Goal: Task Accomplishment & Management: Manage account settings

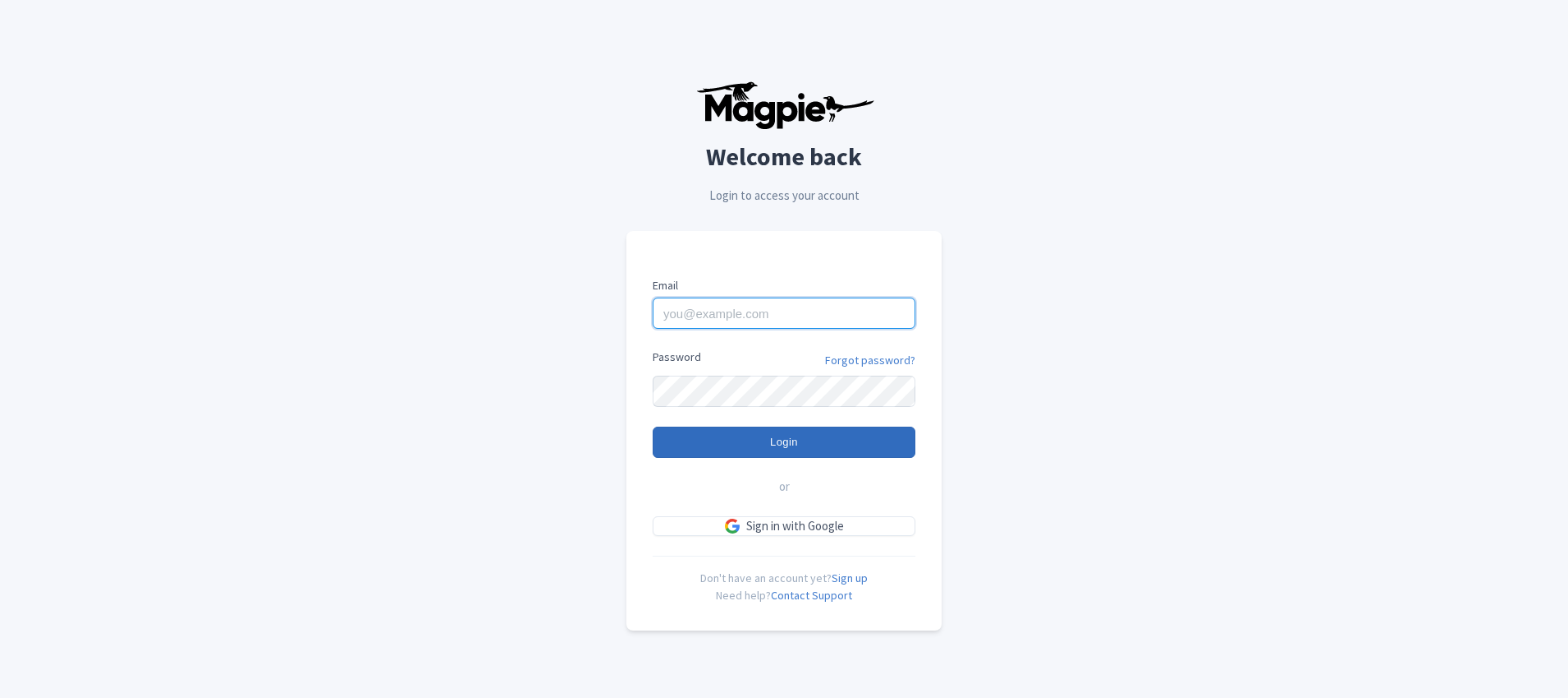
type input "[EMAIL_ADDRESS][DOMAIN_NAME]"
drag, startPoint x: 758, startPoint y: 454, endPoint x: 763, endPoint y: 442, distance: 13.0
click at [758, 455] on input "Login" at bounding box center [784, 441] width 263 height 31
type input "Logging in..."
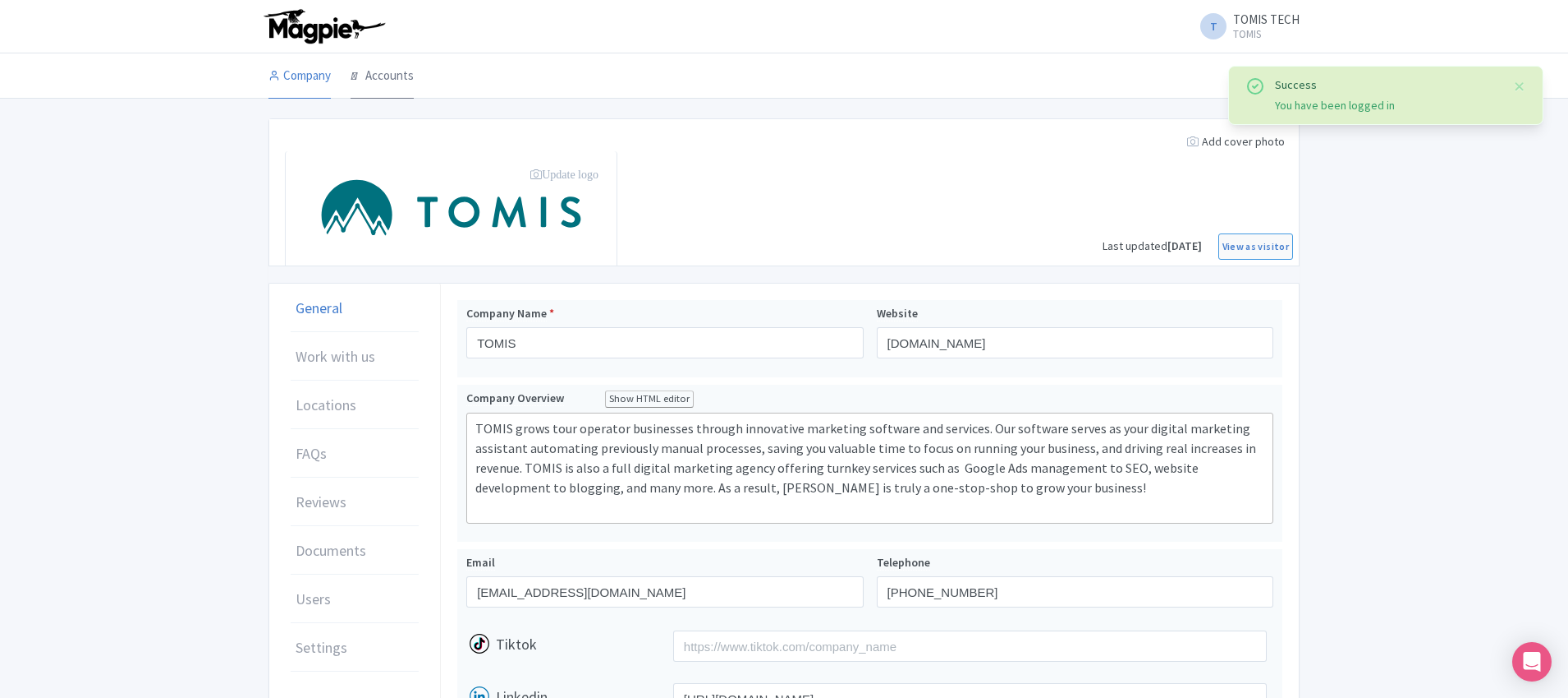
click at [385, 70] on link "Accounts" at bounding box center [382, 76] width 63 height 46
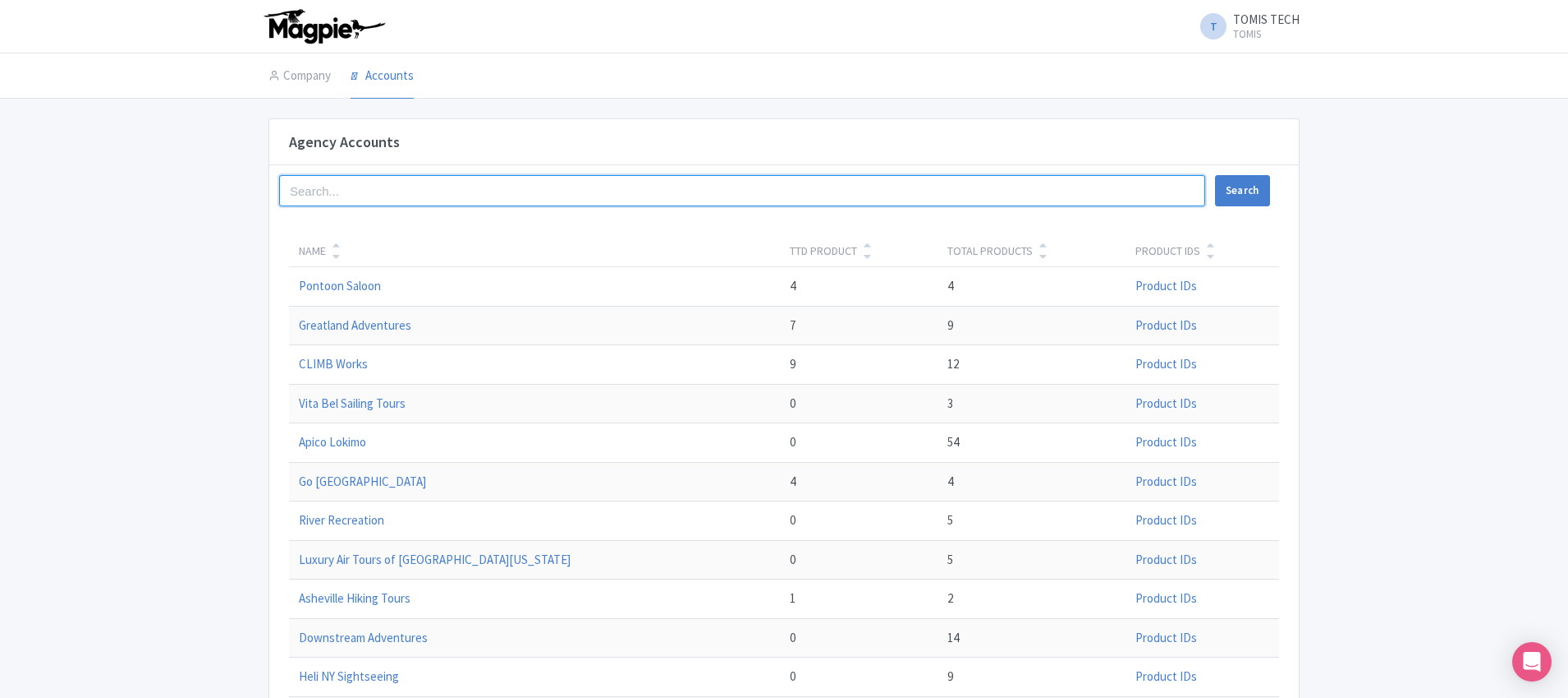
click at [439, 183] on input "search" at bounding box center [742, 190] width 926 height 31
type input "helico"
click at [1215, 175] on button "Search" at bounding box center [1242, 190] width 55 height 31
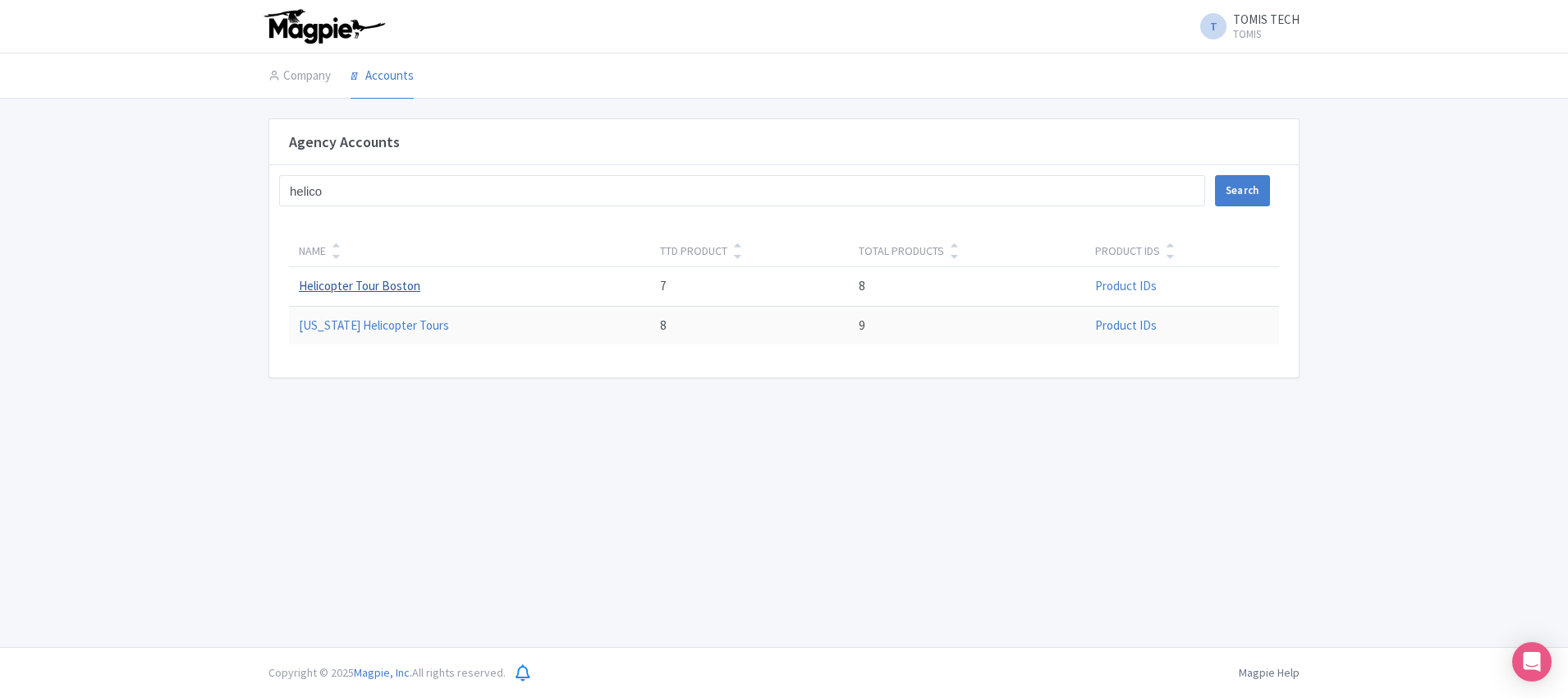
click at [350, 288] on link "Helicopter Tour Boston" at bounding box center [360, 286] width 122 height 16
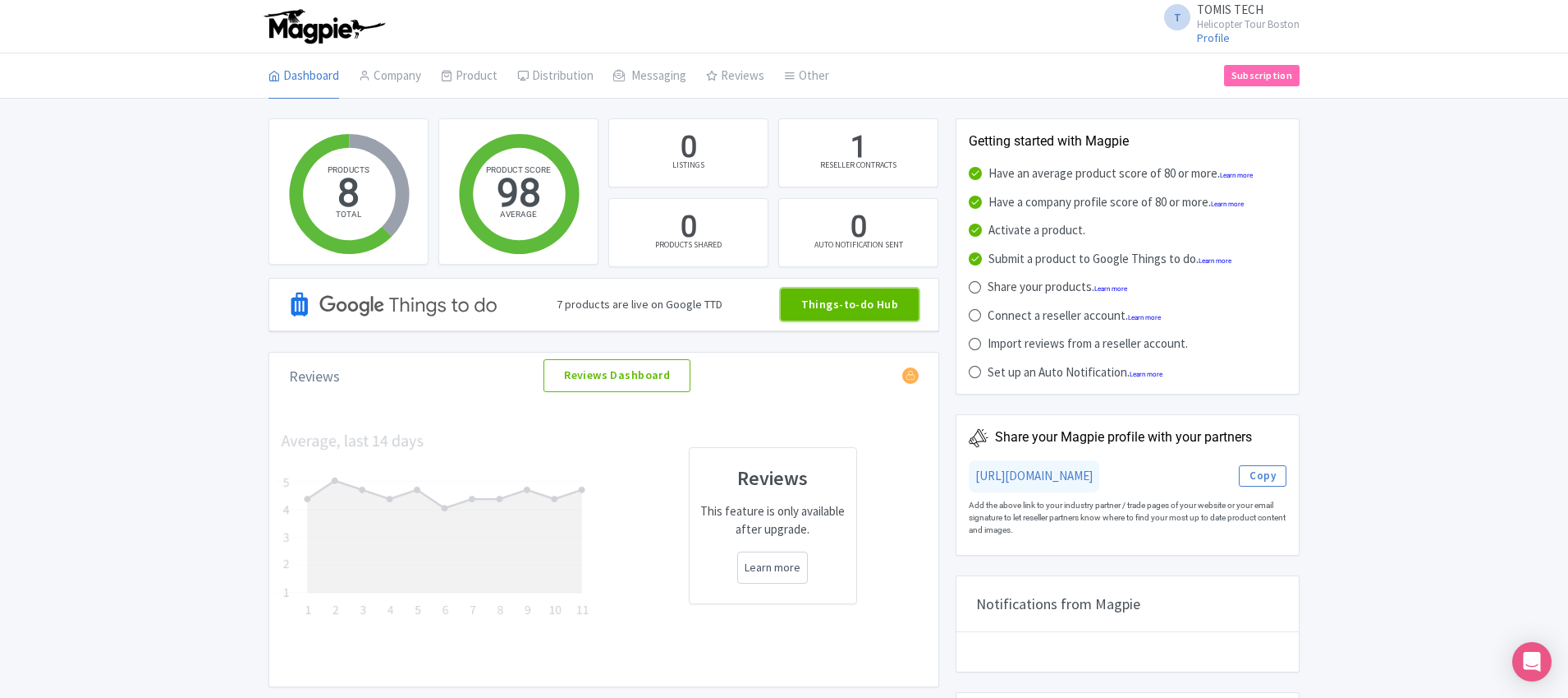
click at [849, 310] on link "Things-to-do Hub" at bounding box center [849, 304] width 139 height 33
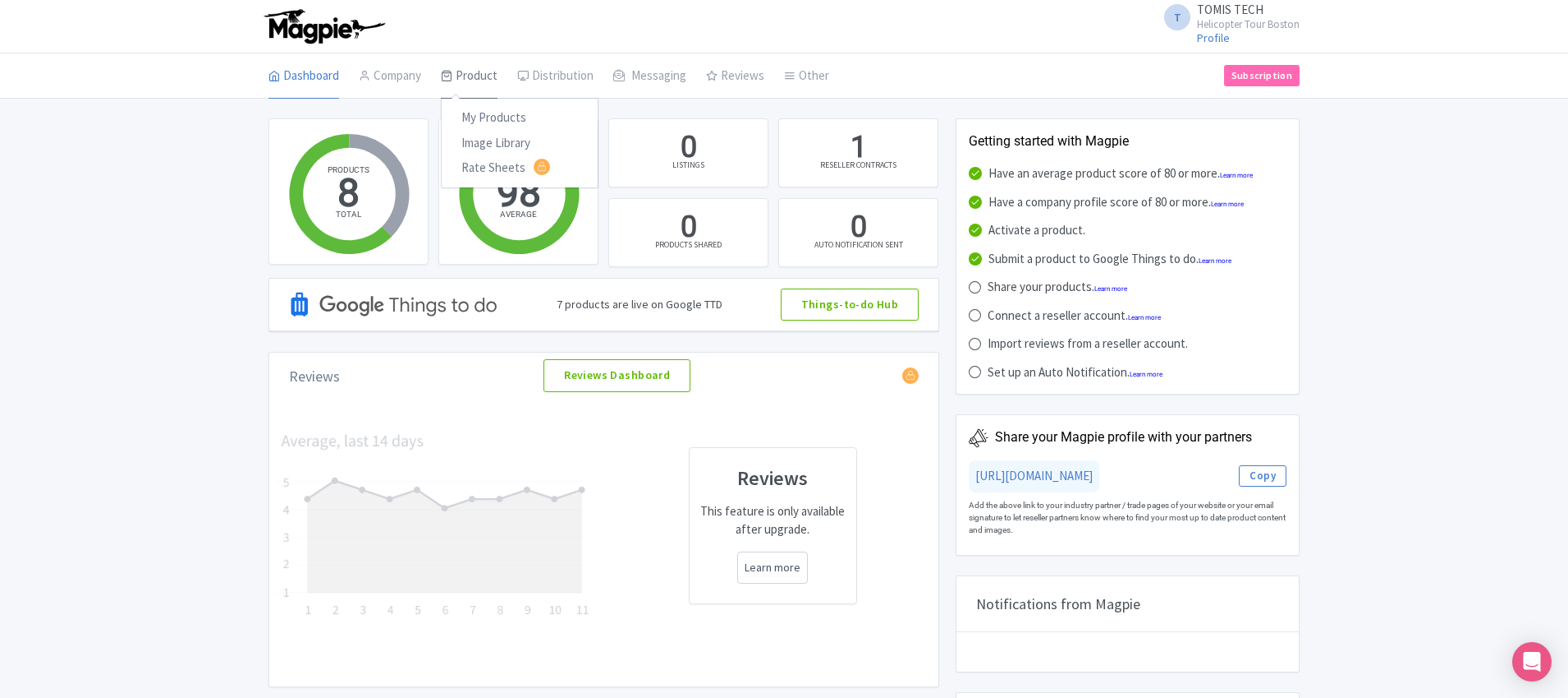
click at [486, 77] on link "Product" at bounding box center [469, 76] width 57 height 46
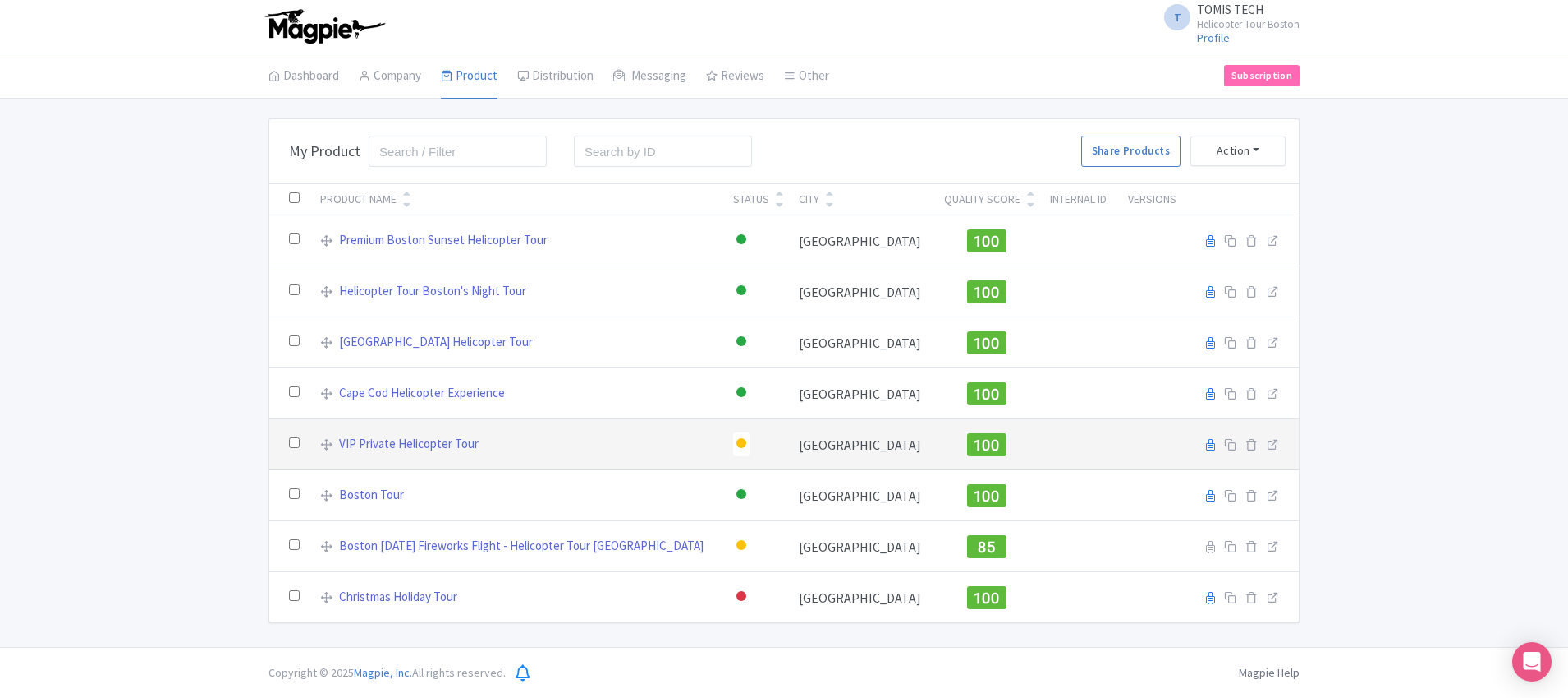
click at [747, 444] on div at bounding box center [742, 443] width 10 height 10
click at [707, 540] on div "Building" at bounding box center [700, 533] width 97 height 30
click at [750, 447] on div at bounding box center [742, 444] width 16 height 24
click at [716, 536] on div "Building" at bounding box center [700, 533] width 97 height 30
click at [745, 445] on div at bounding box center [742, 443] width 10 height 10
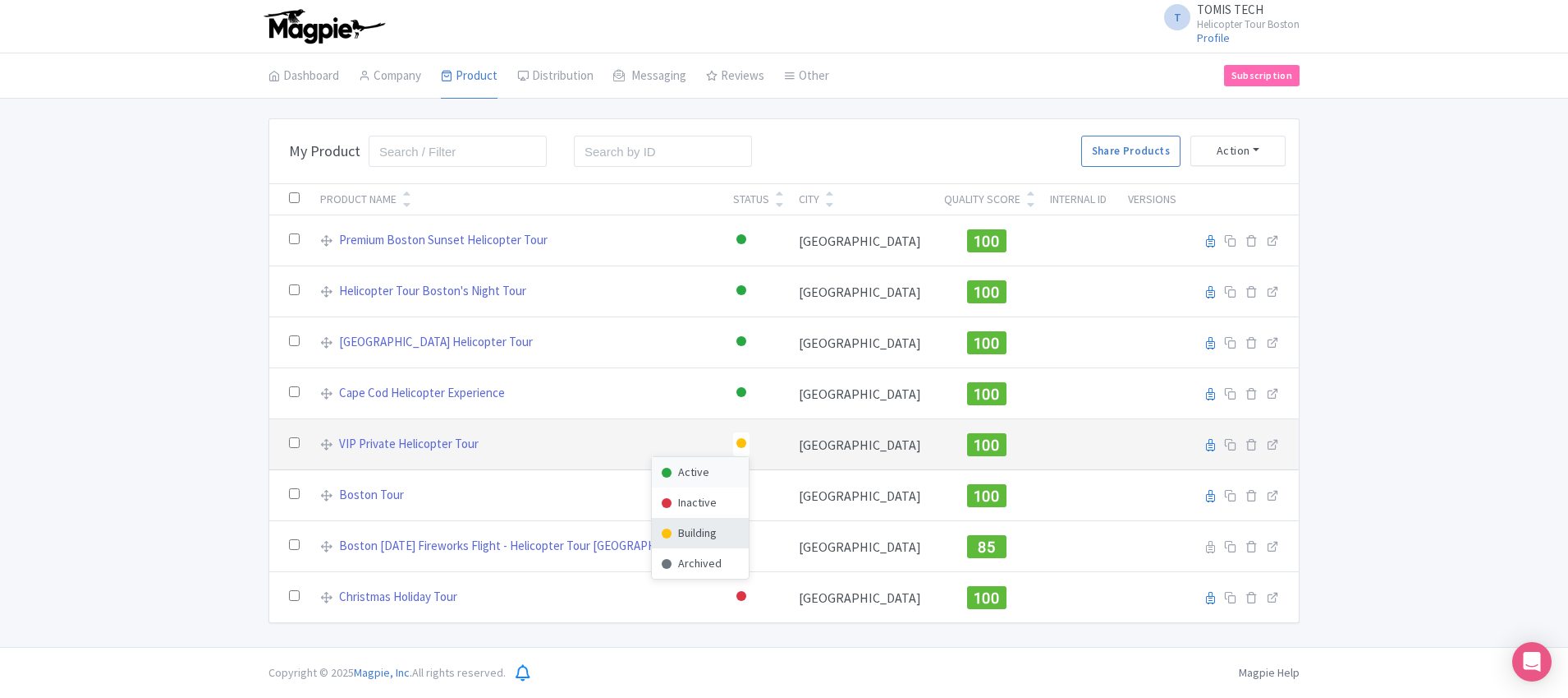
click at [729, 476] on div "Active" at bounding box center [700, 472] width 97 height 30
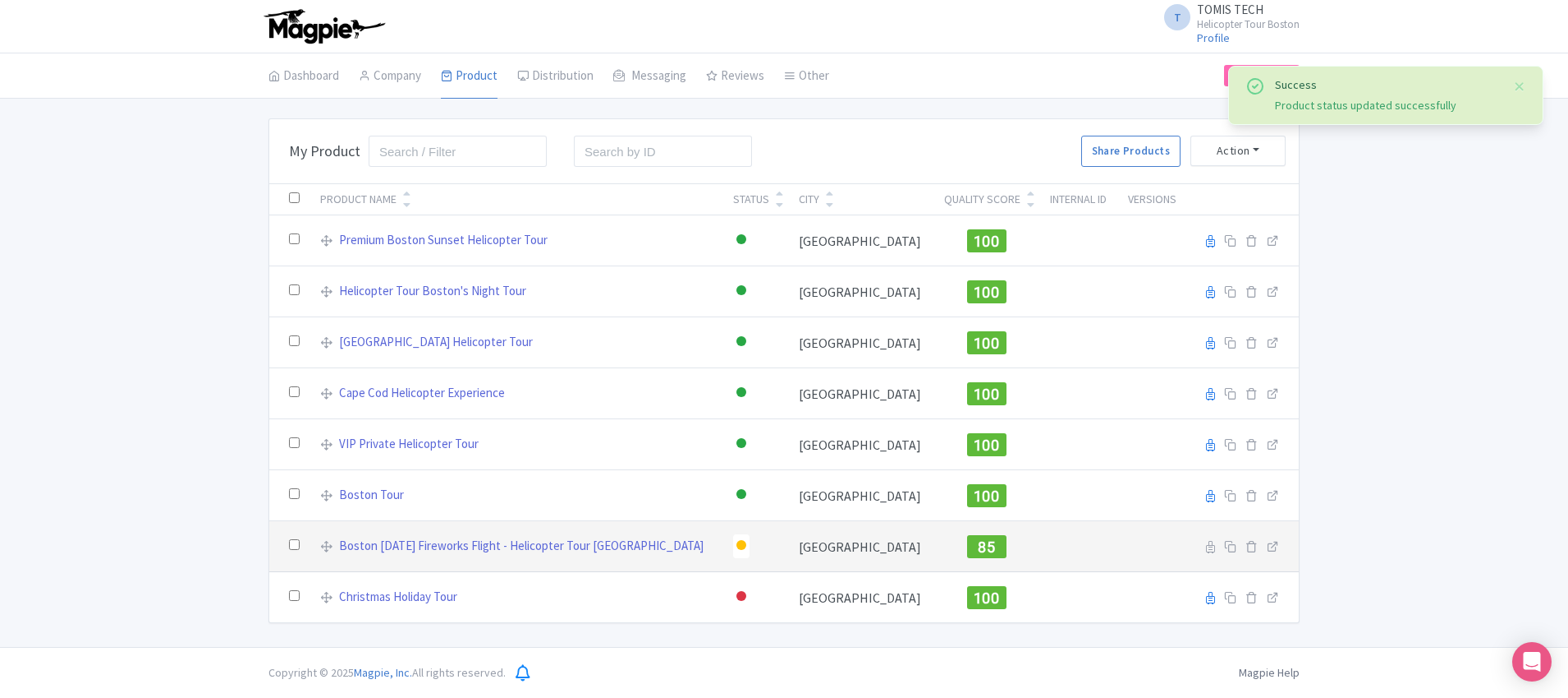
click at [747, 547] on div at bounding box center [742, 545] width 10 height 10
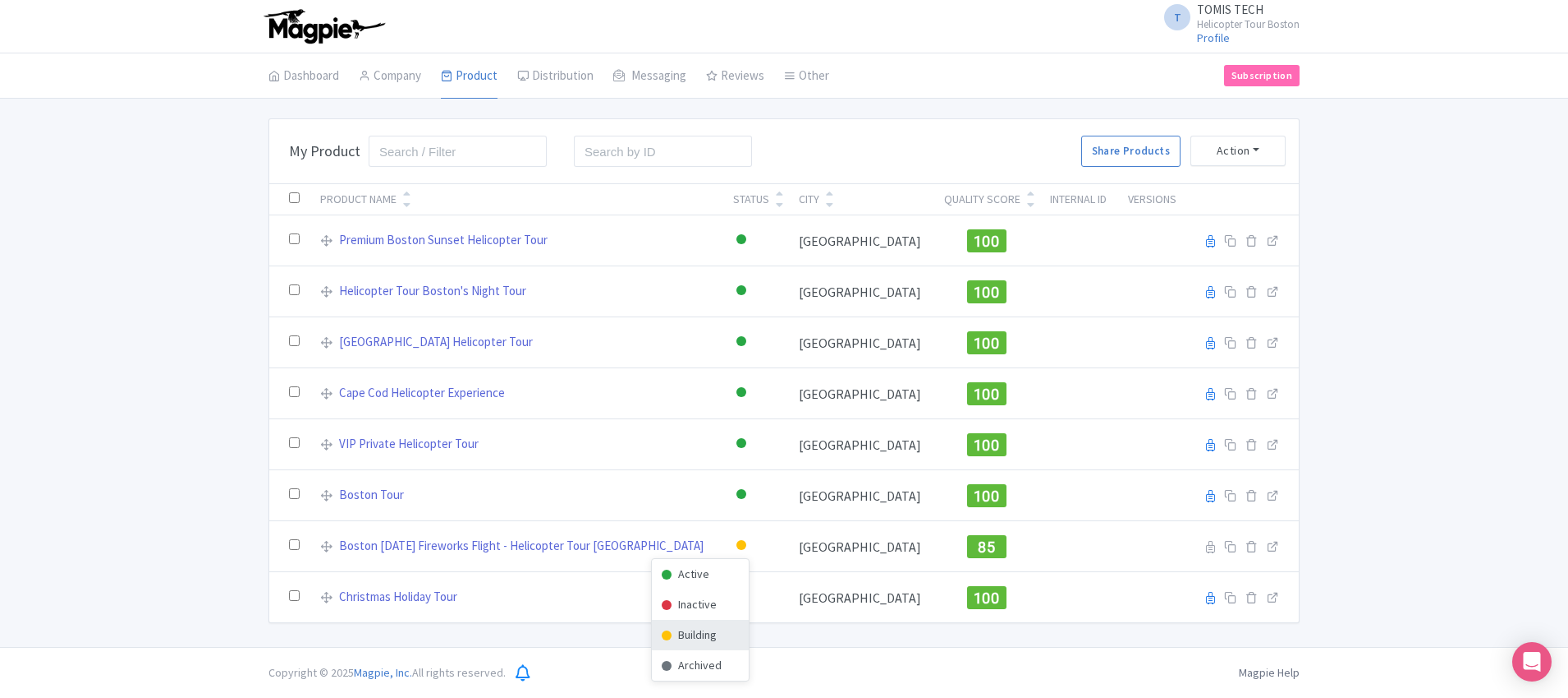
click at [222, 518] on div "Success Product status updated successfully Bulk Actions Delete Add to Collecti…" at bounding box center [784, 370] width 1568 height 504
click at [1265, 159] on button "Action" at bounding box center [1237, 151] width 95 height 30
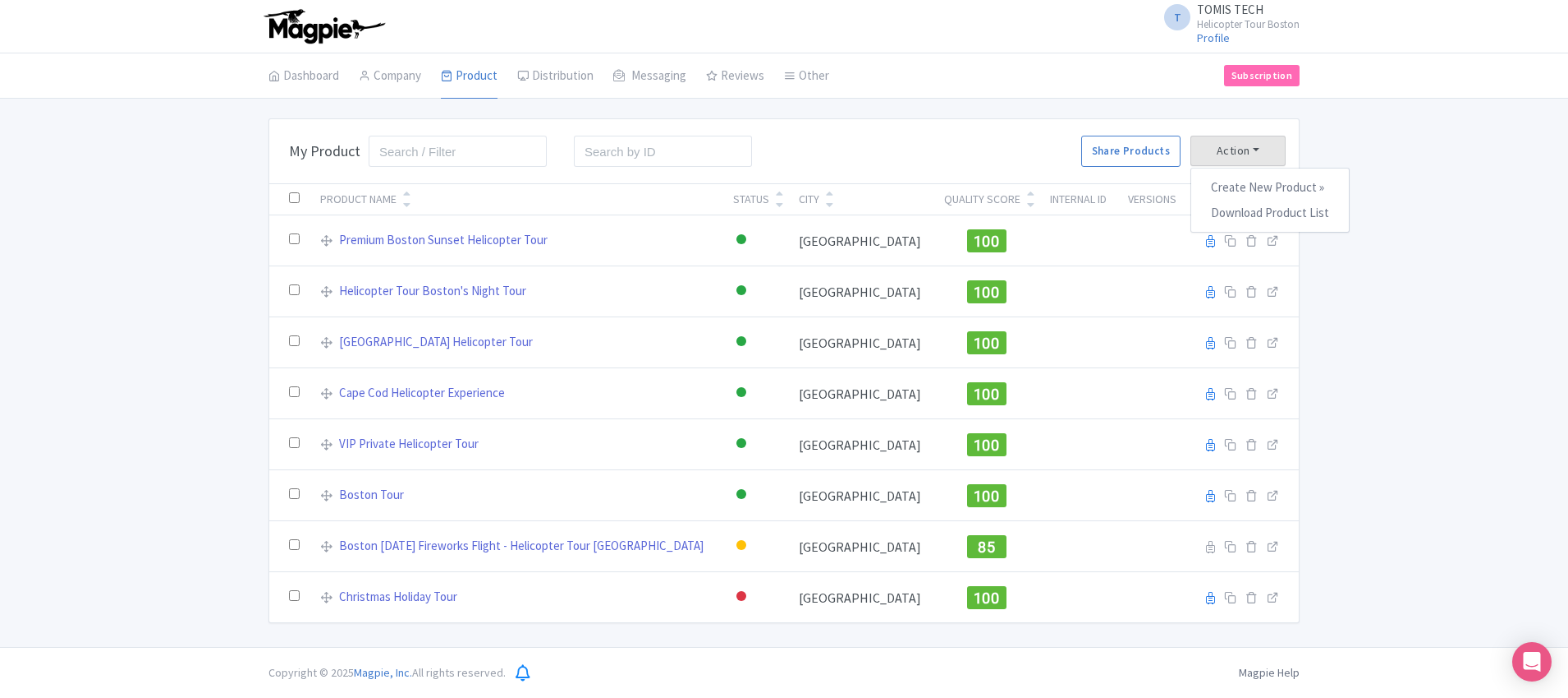
click at [1442, 227] on div "Success Product status updated successfully Bulk Actions Delete Add to Collecti…" at bounding box center [784, 370] width 1568 height 504
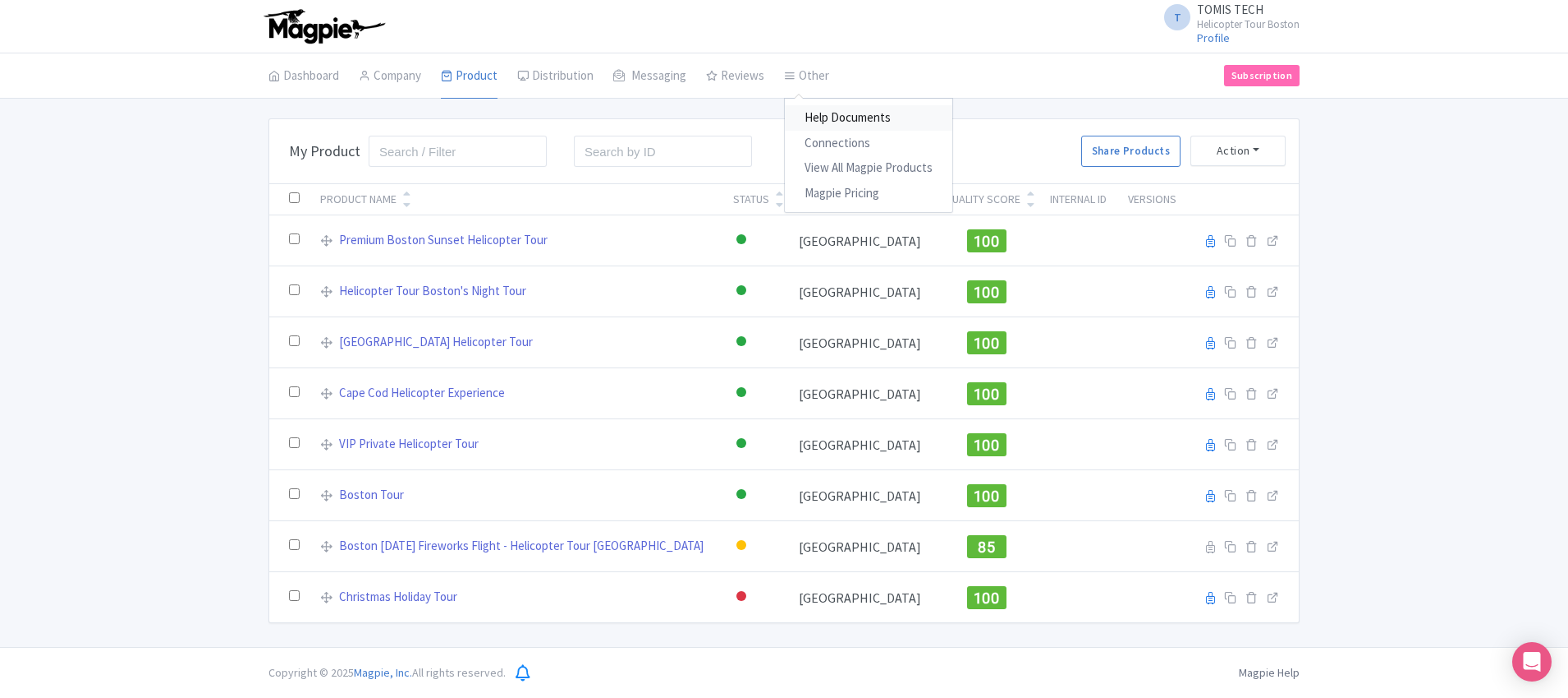
click at [843, 114] on link "Help Documents" at bounding box center [868, 117] width 168 height 25
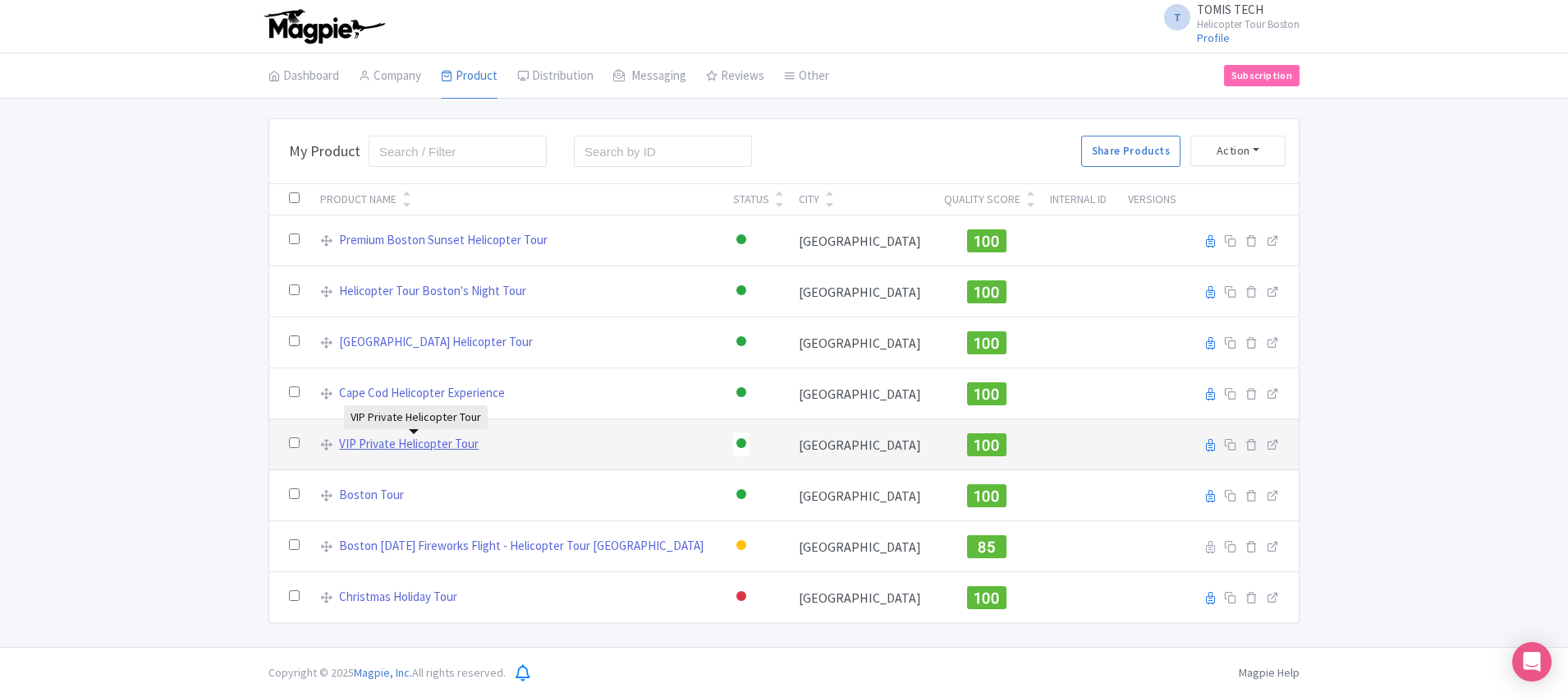
click at [422, 448] on link "VIP Private Helicopter Tour" at bounding box center [409, 444] width 140 height 19
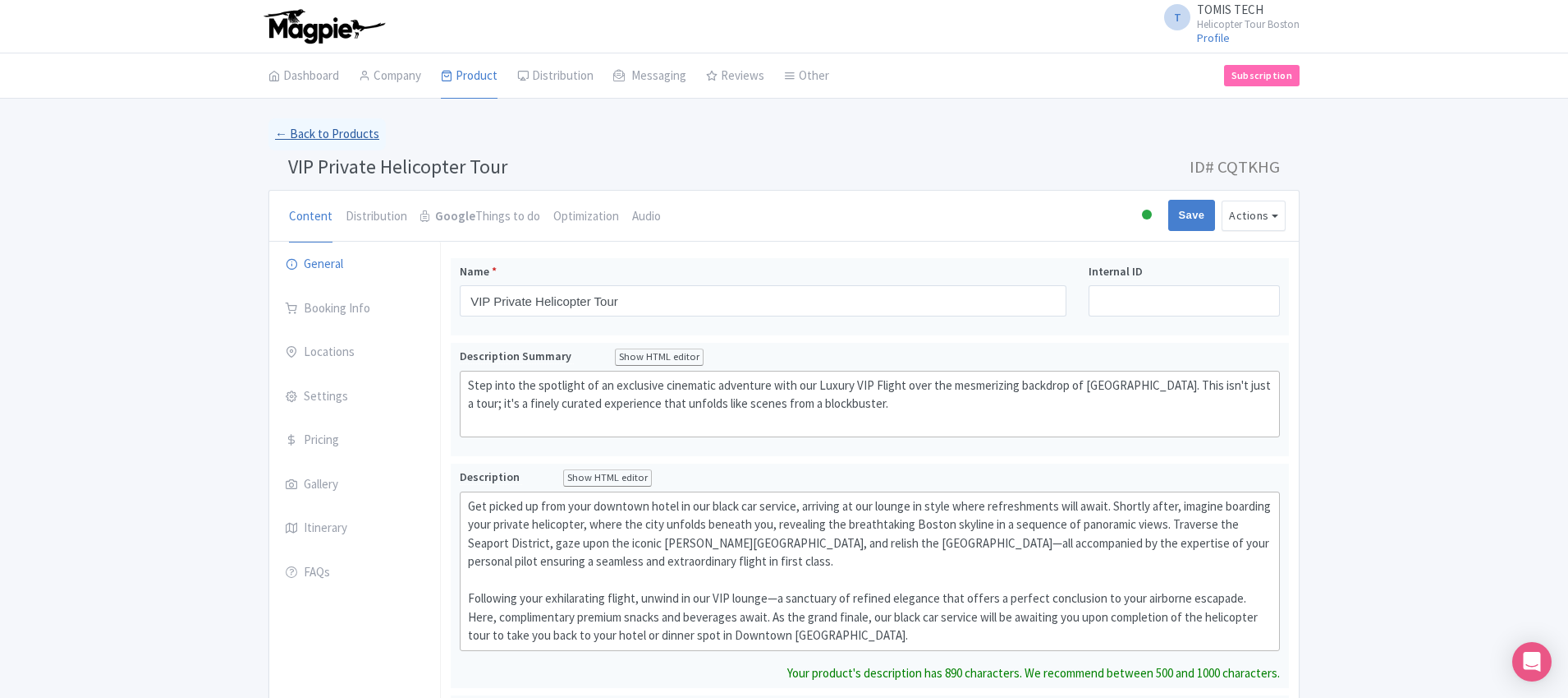
click at [302, 135] on link "← Back to Products" at bounding box center [327, 134] width 117 height 32
